Goal: Task Accomplishment & Management: Use online tool/utility

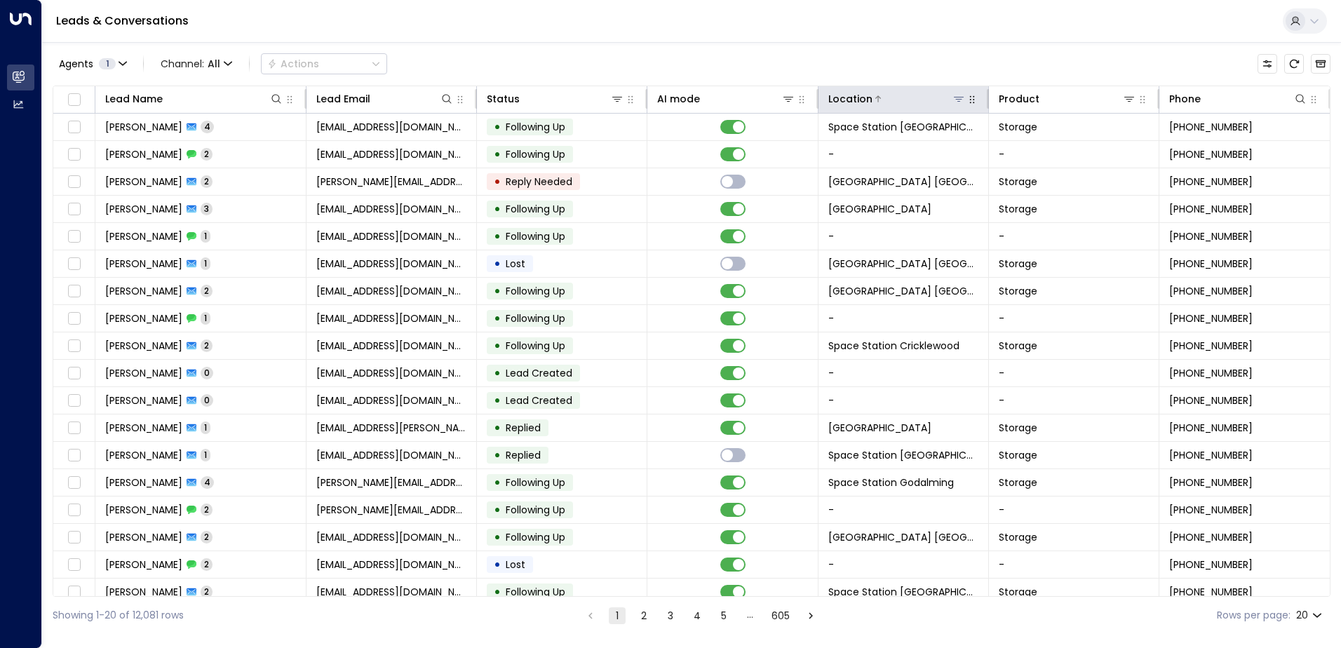
click at [954, 98] on icon at bounding box center [958, 98] width 11 height 11
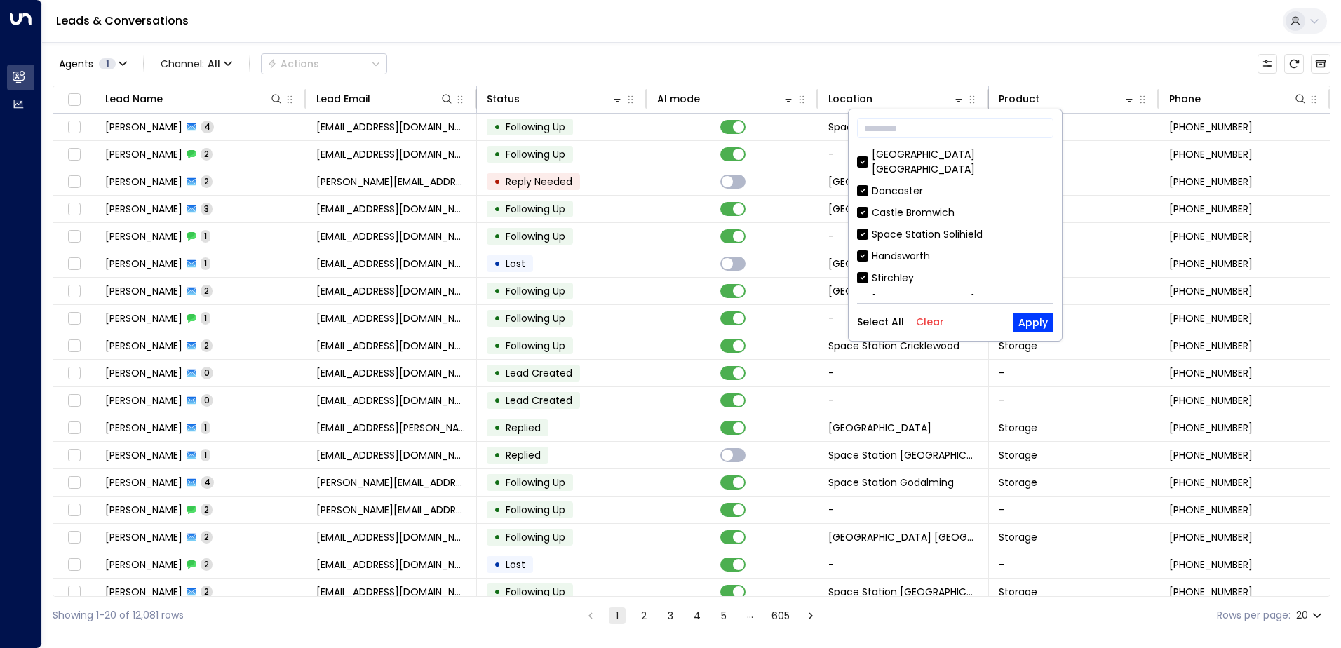
click at [924, 314] on div "Select All Clear Apply" at bounding box center [955, 323] width 196 height 20
click at [929, 323] on button "Clear" at bounding box center [930, 321] width 28 height 11
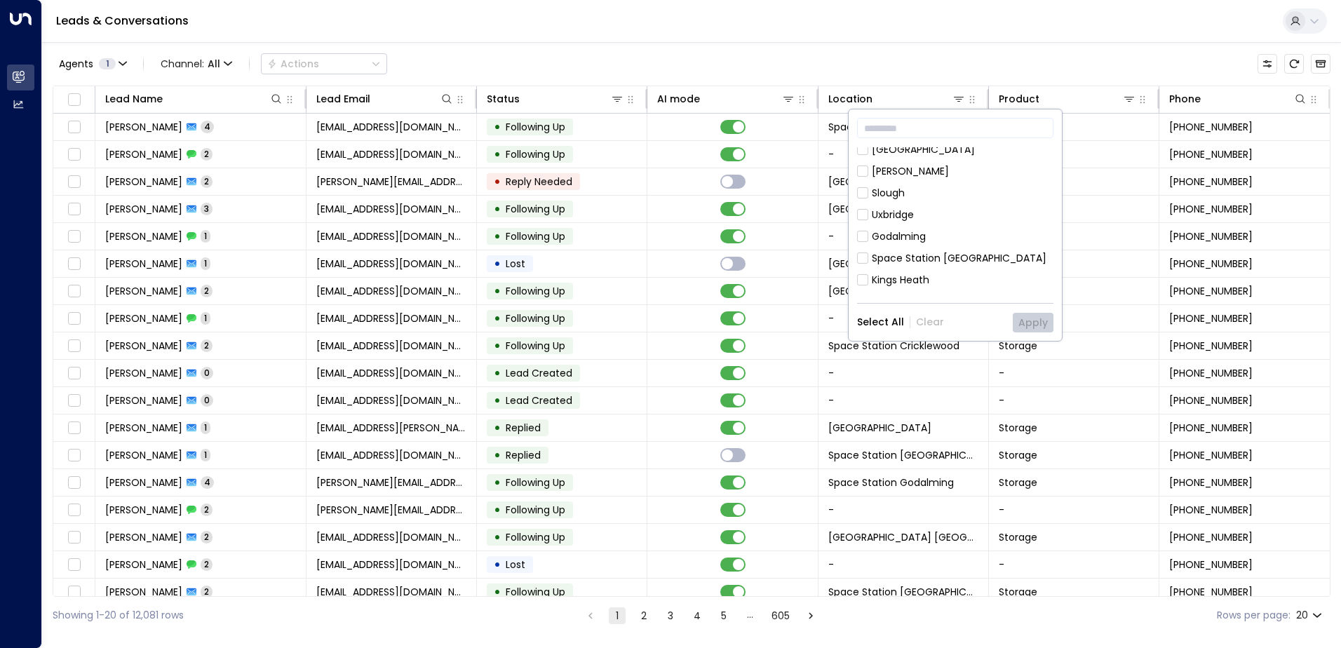
scroll to position [198, 0]
click at [966, 276] on div "Space Station [GEOGRAPHIC_DATA]" at bounding box center [959, 283] width 175 height 15
click at [1046, 318] on button "Apply" at bounding box center [1033, 323] width 41 height 20
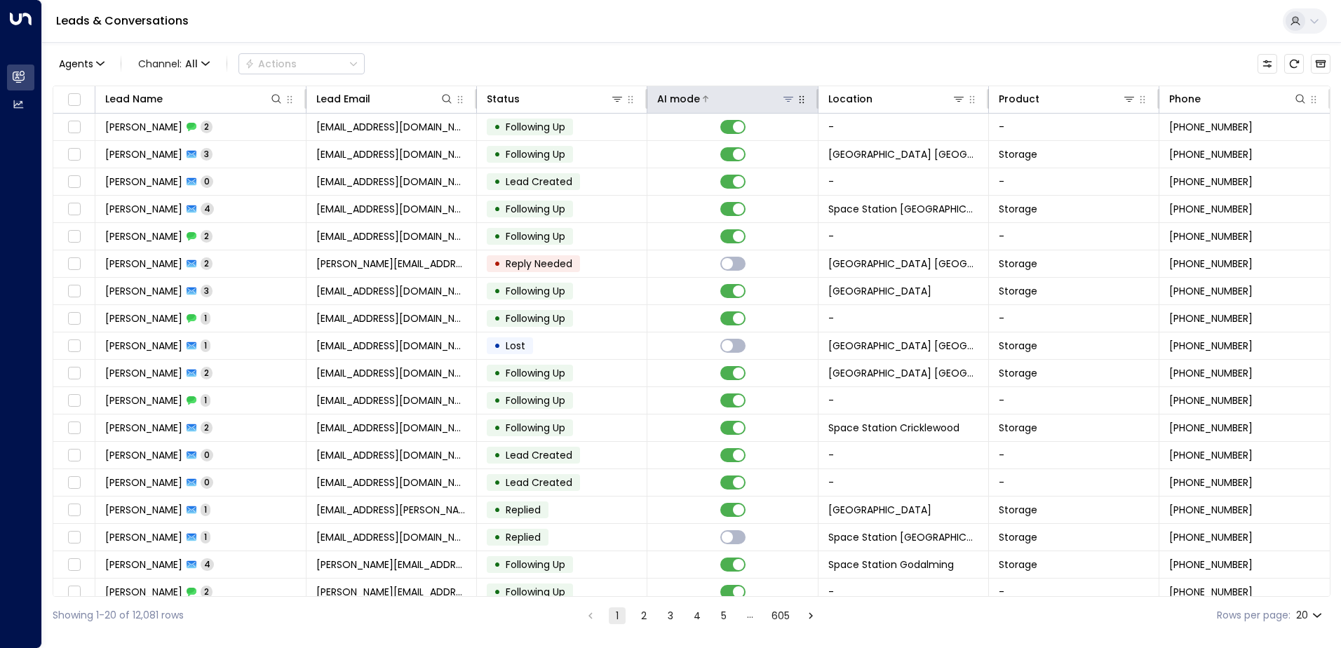
click at [786, 96] on icon at bounding box center [788, 98] width 11 height 11
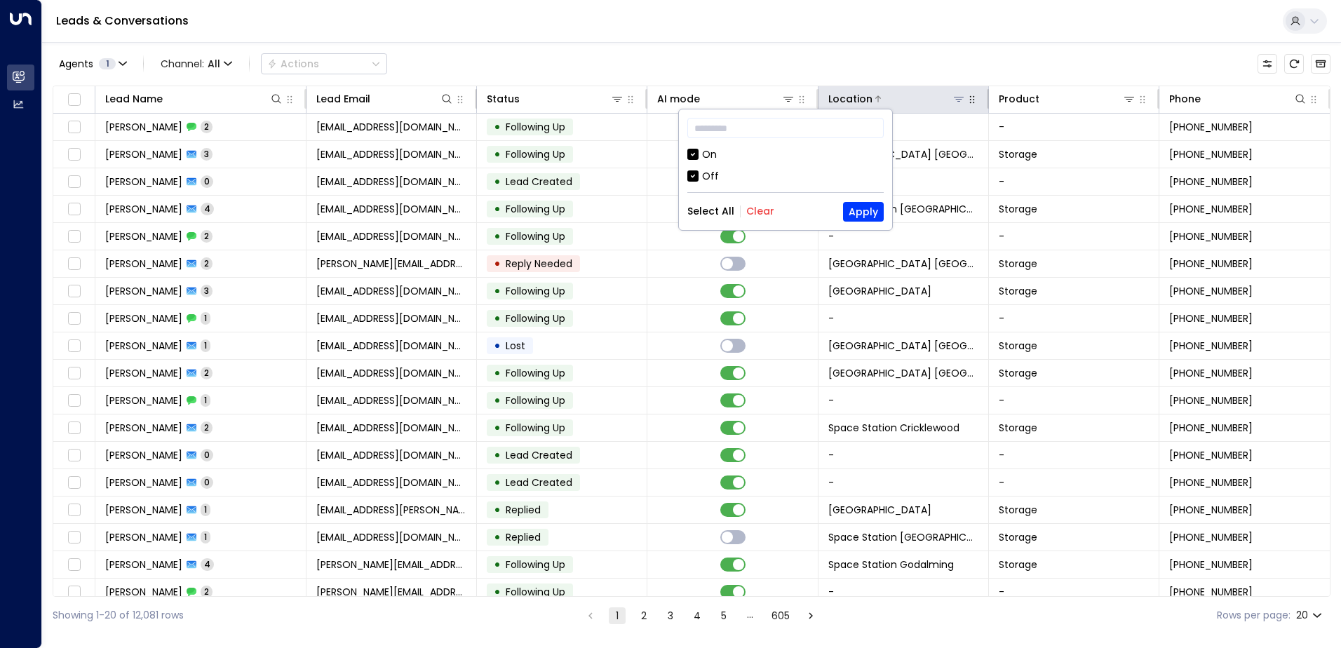
click at [953, 98] on icon at bounding box center [958, 98] width 11 height 11
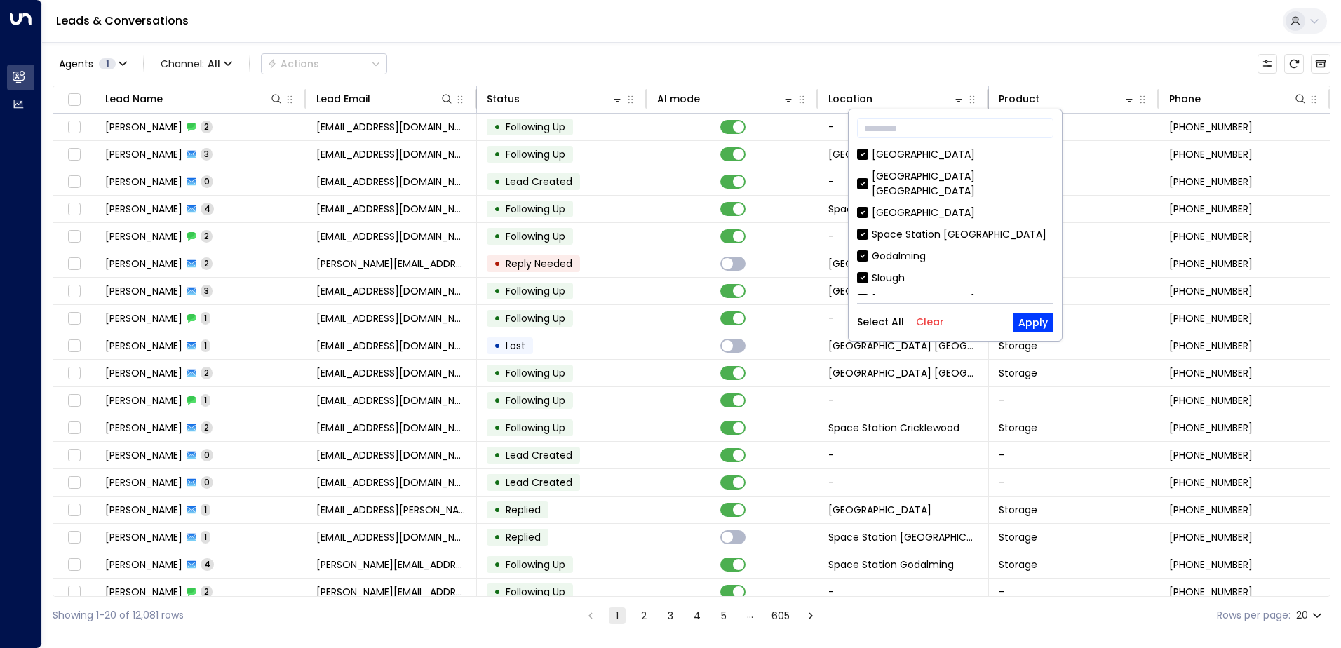
click at [931, 329] on div "Select All Clear Apply" at bounding box center [955, 323] width 196 height 20
click at [927, 319] on button "Clear" at bounding box center [930, 321] width 28 height 11
click at [188, 1] on div "Leads & Conversations" at bounding box center [691, 21] width 1299 height 43
